Goal: Task Accomplishment & Management: Complete application form

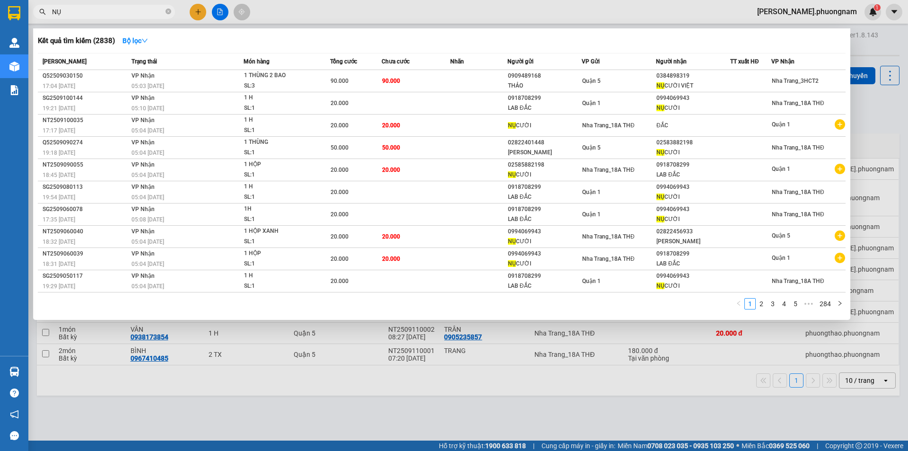
click at [82, 11] on input "NỤ" at bounding box center [108, 12] width 112 height 10
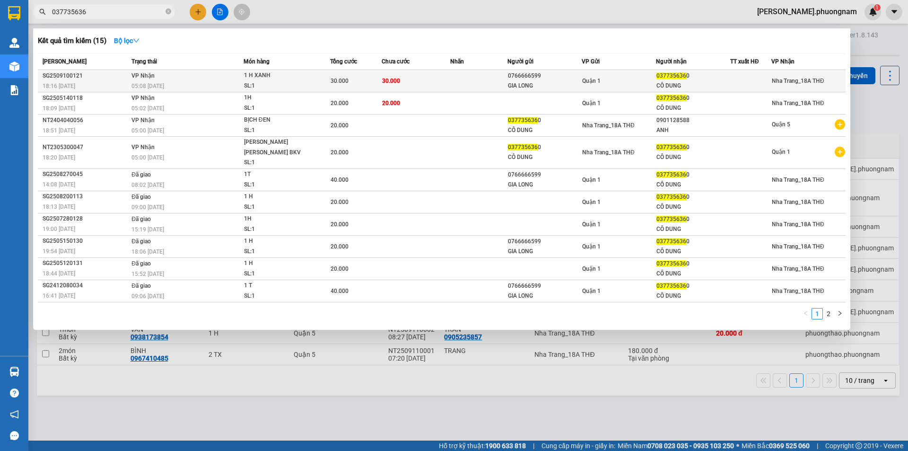
type input "037735636"
click at [721, 79] on div "037735636 0" at bounding box center [693, 76] width 73 height 10
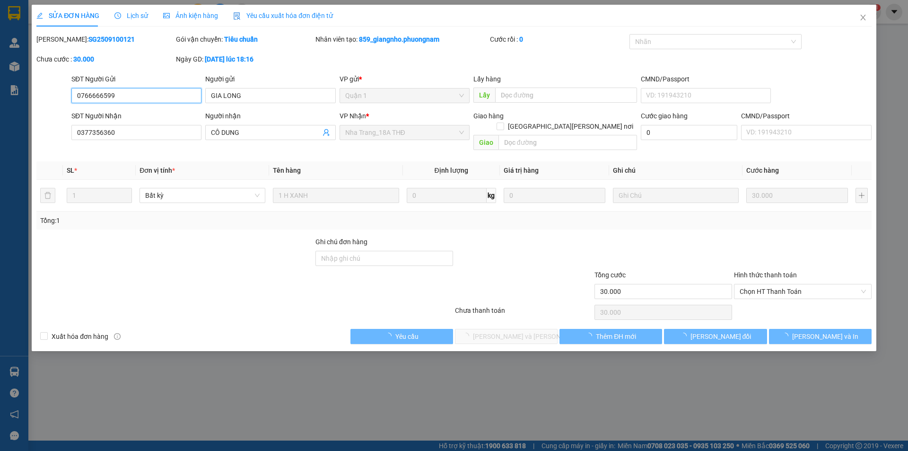
type input "0766666599"
type input "GIA LONG"
type input "0377356360"
type input "CÔ DUNG"
type input "30.000"
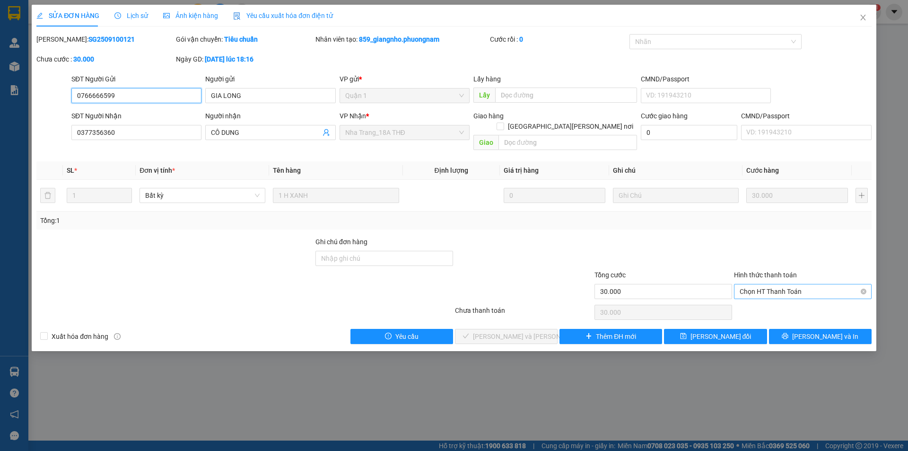
click at [764, 284] on span "Chọn HT Thanh Toán" at bounding box center [803, 291] width 126 height 14
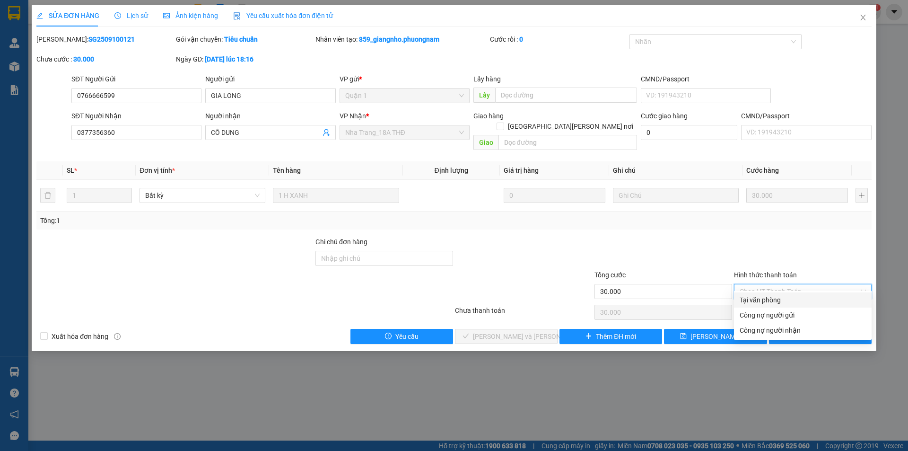
click at [761, 299] on div "Tại văn phòng" at bounding box center [803, 300] width 126 height 10
type input "0"
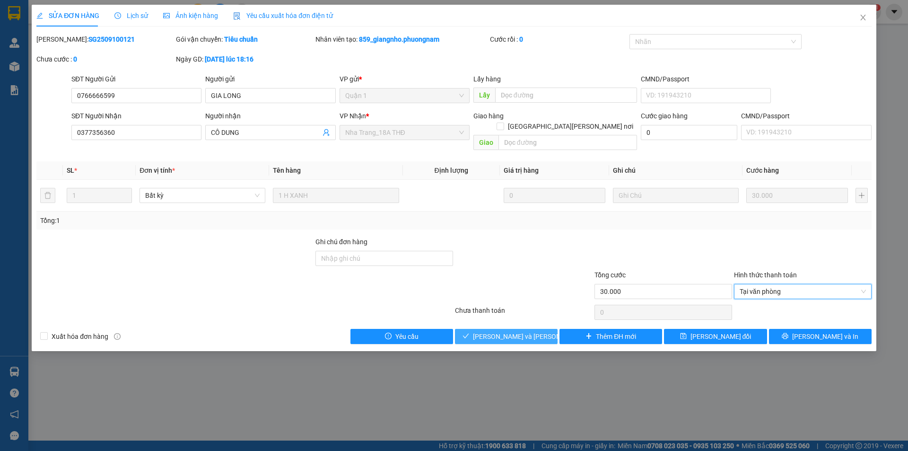
click at [515, 331] on span "[PERSON_NAME] và [PERSON_NAME] hàng" at bounding box center [537, 336] width 128 height 10
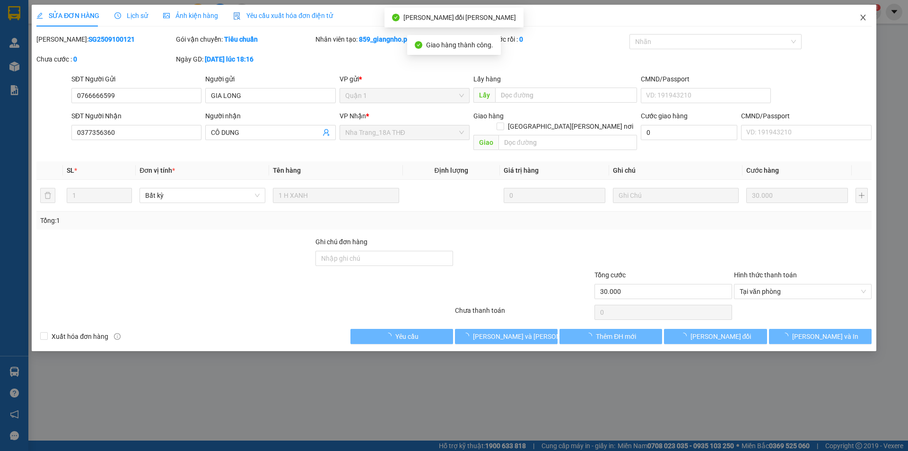
click at [863, 22] on span "Close" at bounding box center [863, 18] width 26 height 26
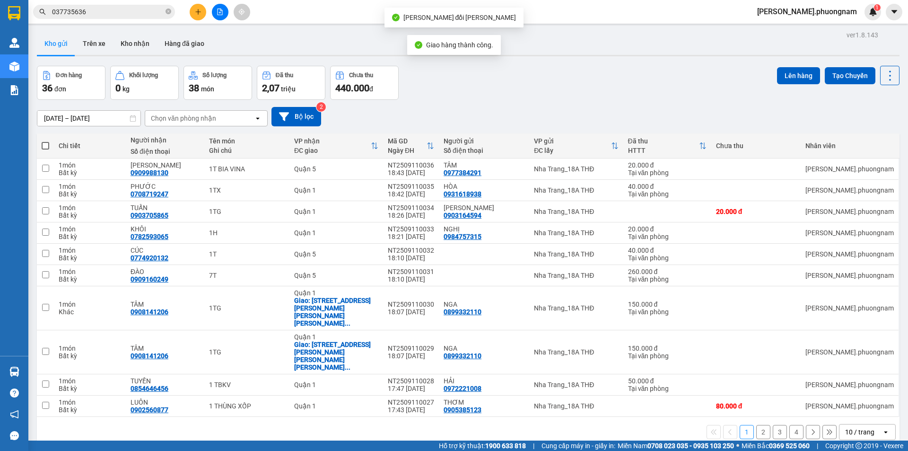
click at [103, 11] on input "037735636" at bounding box center [108, 12] width 112 height 10
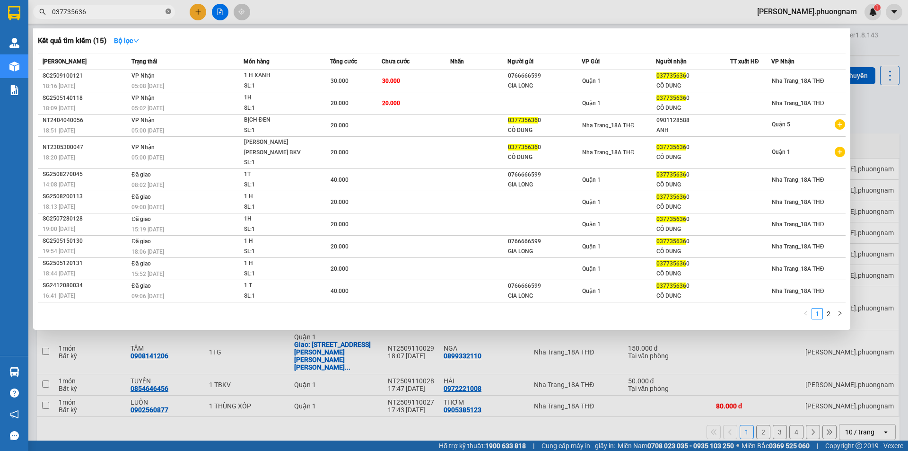
click at [167, 13] on icon "close-circle" at bounding box center [169, 12] width 6 height 6
